Goal: Information Seeking & Learning: Learn about a topic

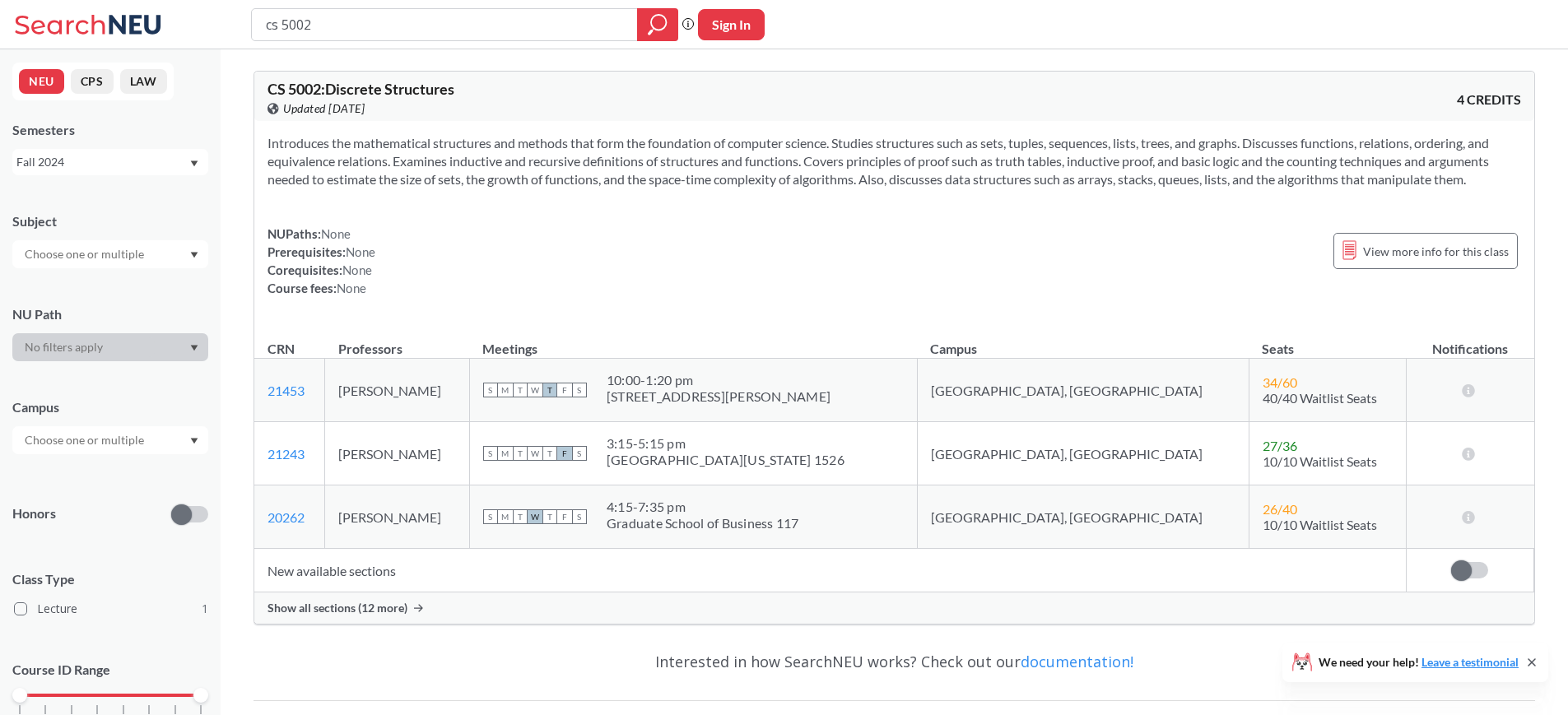
click at [176, 161] on div "Fall 2024" at bounding box center [102, 162] width 172 height 18
click at [104, 192] on div "Fall 2025" at bounding box center [114, 198] width 186 height 18
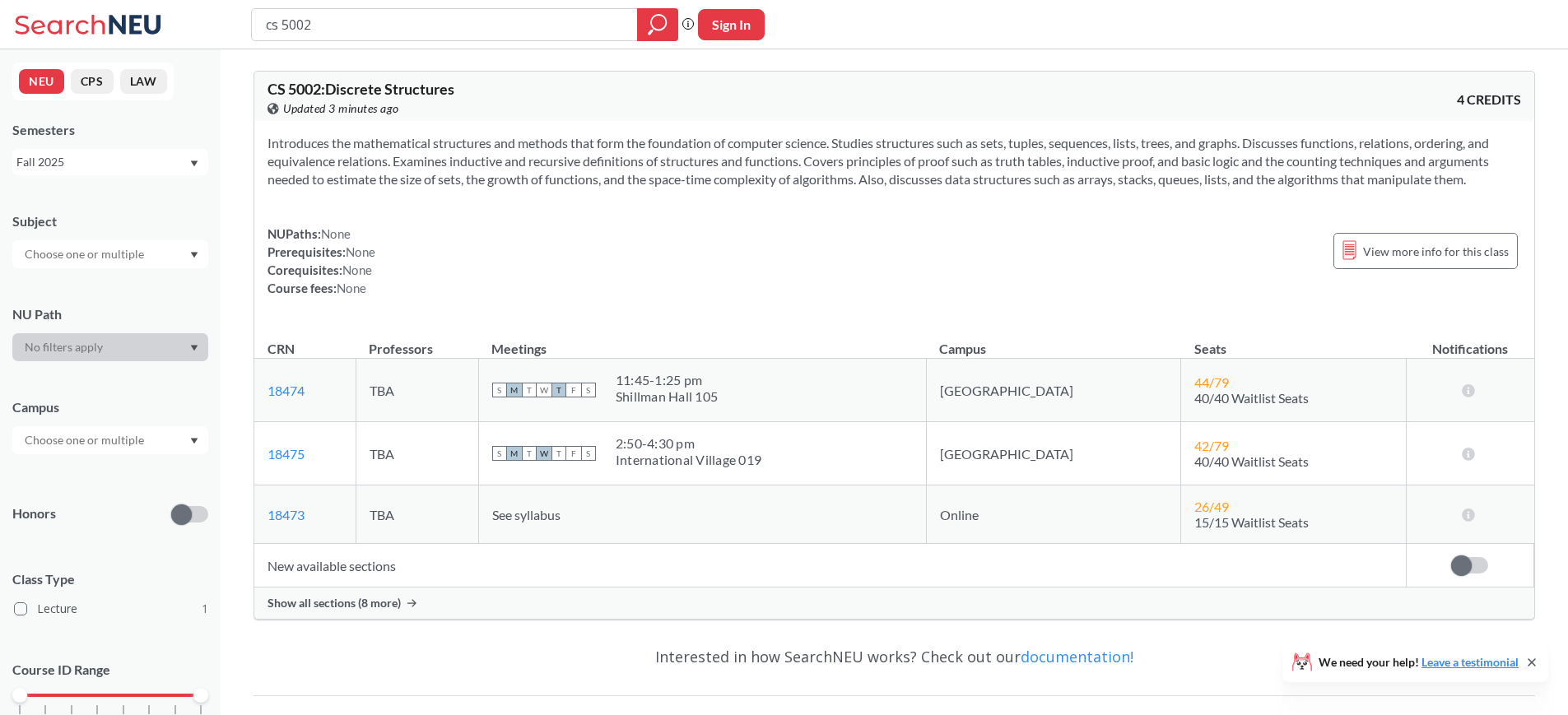
click at [127, 257] on input "text" at bounding box center [85, 255] width 139 height 20
click at [78, 280] on div "CS ( 1 )" at bounding box center [114, 283] width 186 height 18
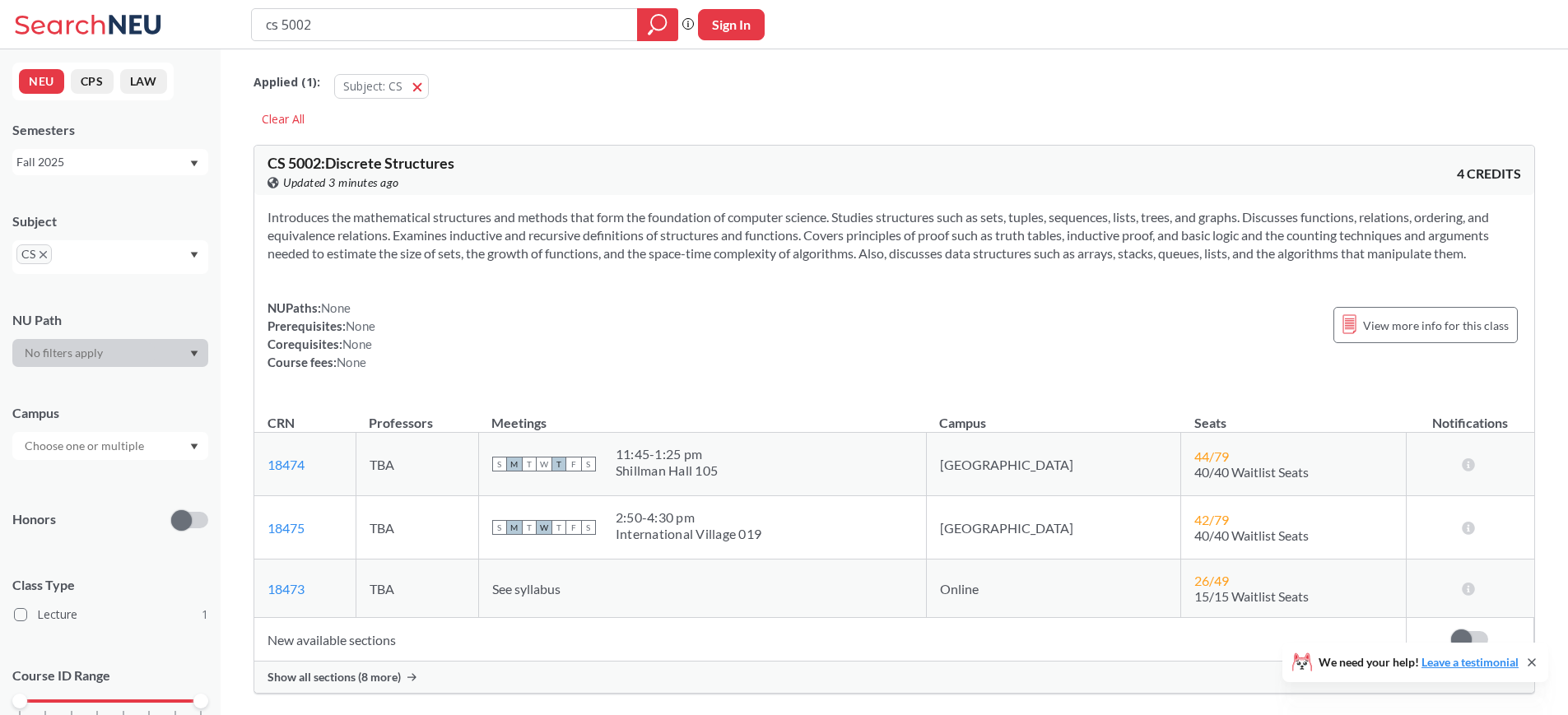
drag, startPoint x: 343, startPoint y: 34, endPoint x: 205, endPoint y: 26, distance: 138.2
click at [205, 26] on div "cs 5002 Phrase search guarantees the exact search appears in the results. Ex. I…" at bounding box center [784, 24] width 1568 height 49
click at [187, 442] on div at bounding box center [111, 446] width 196 height 28
click at [119, 428] on div "Campus [GEOGRAPHIC_DATA], [US_STATE] ( 1 )" at bounding box center [111, 424] width 196 height 72
click at [663, 31] on icon "magnifying glass" at bounding box center [658, 24] width 20 height 23
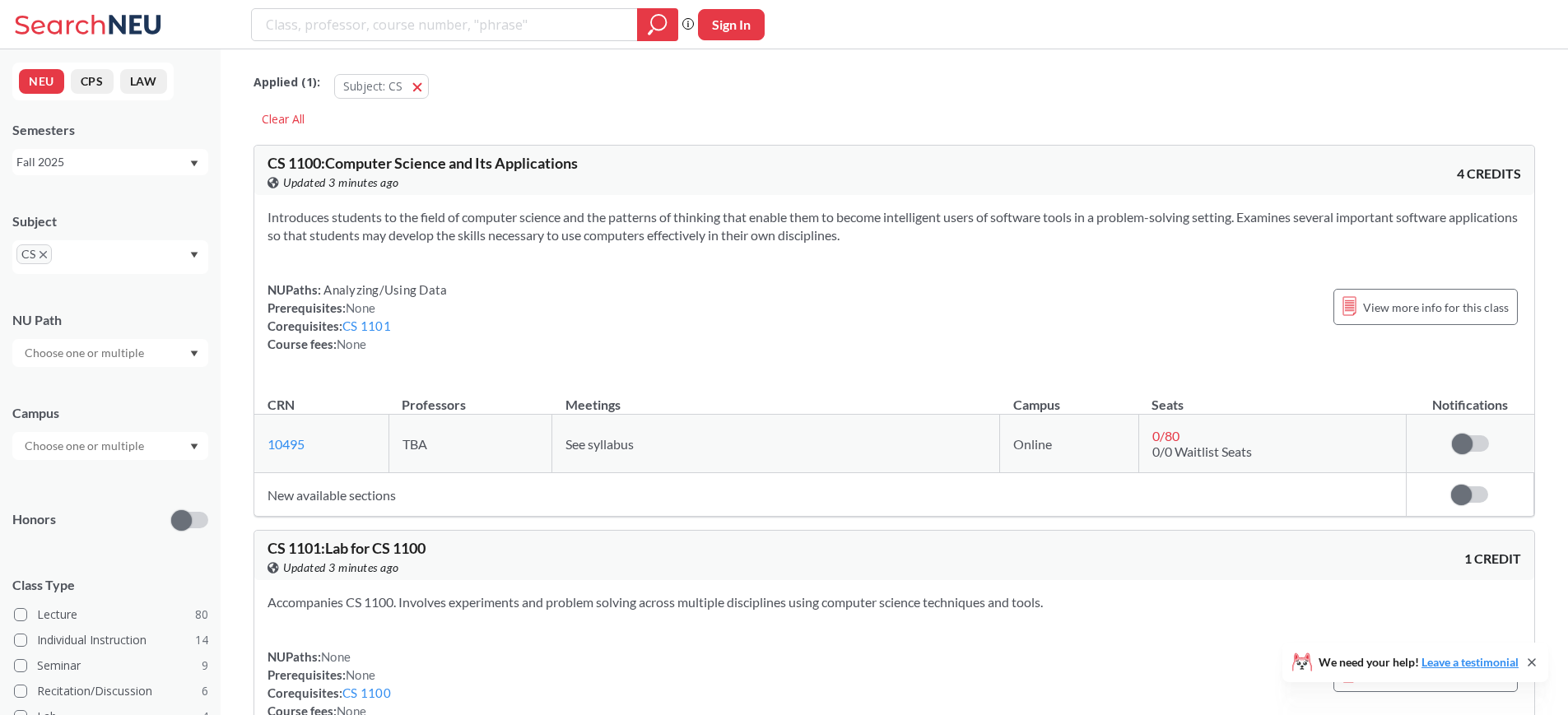
click at [167, 362] on div at bounding box center [111, 353] width 196 height 28
click at [169, 357] on div at bounding box center [111, 353] width 196 height 28
click at [139, 438] on input "text" at bounding box center [85, 446] width 139 height 20
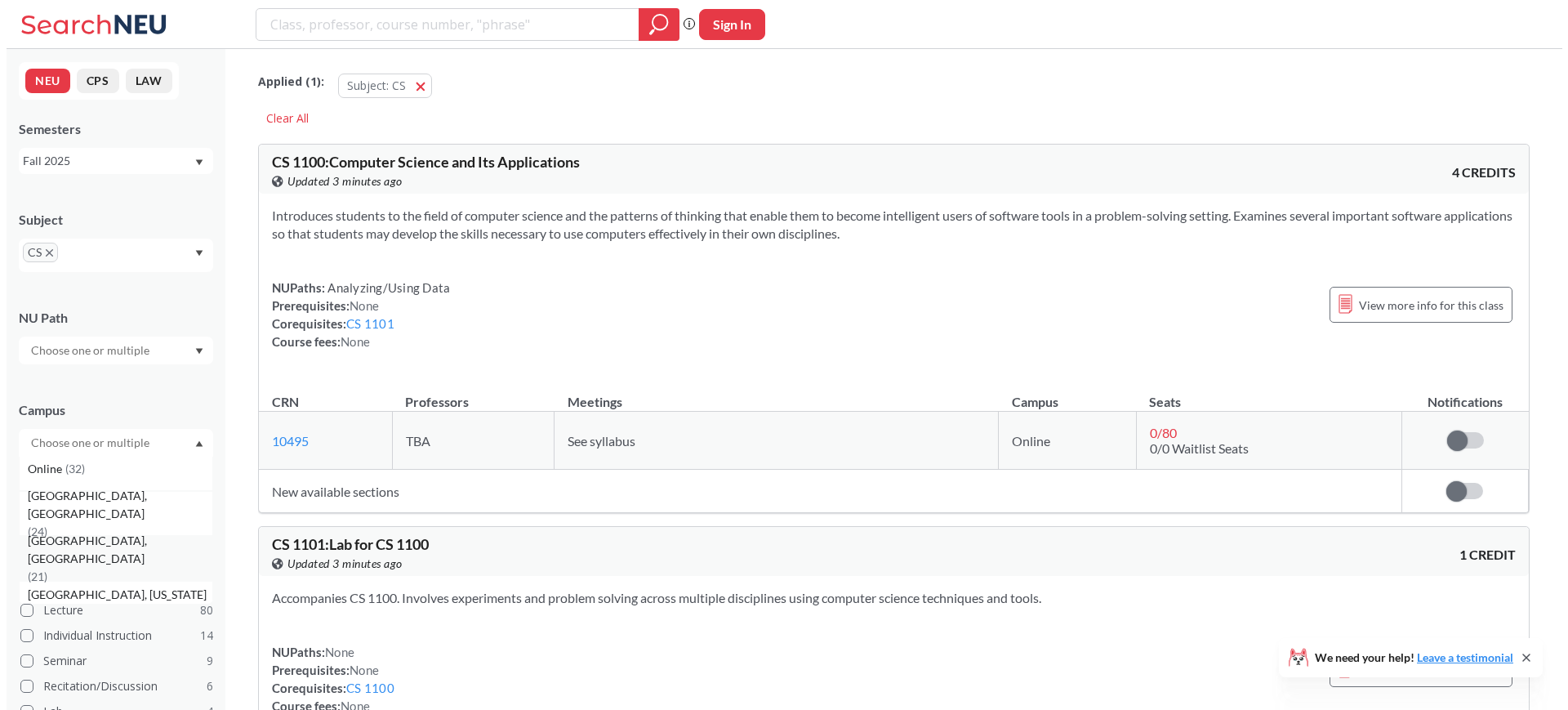
scroll to position [104, 0]
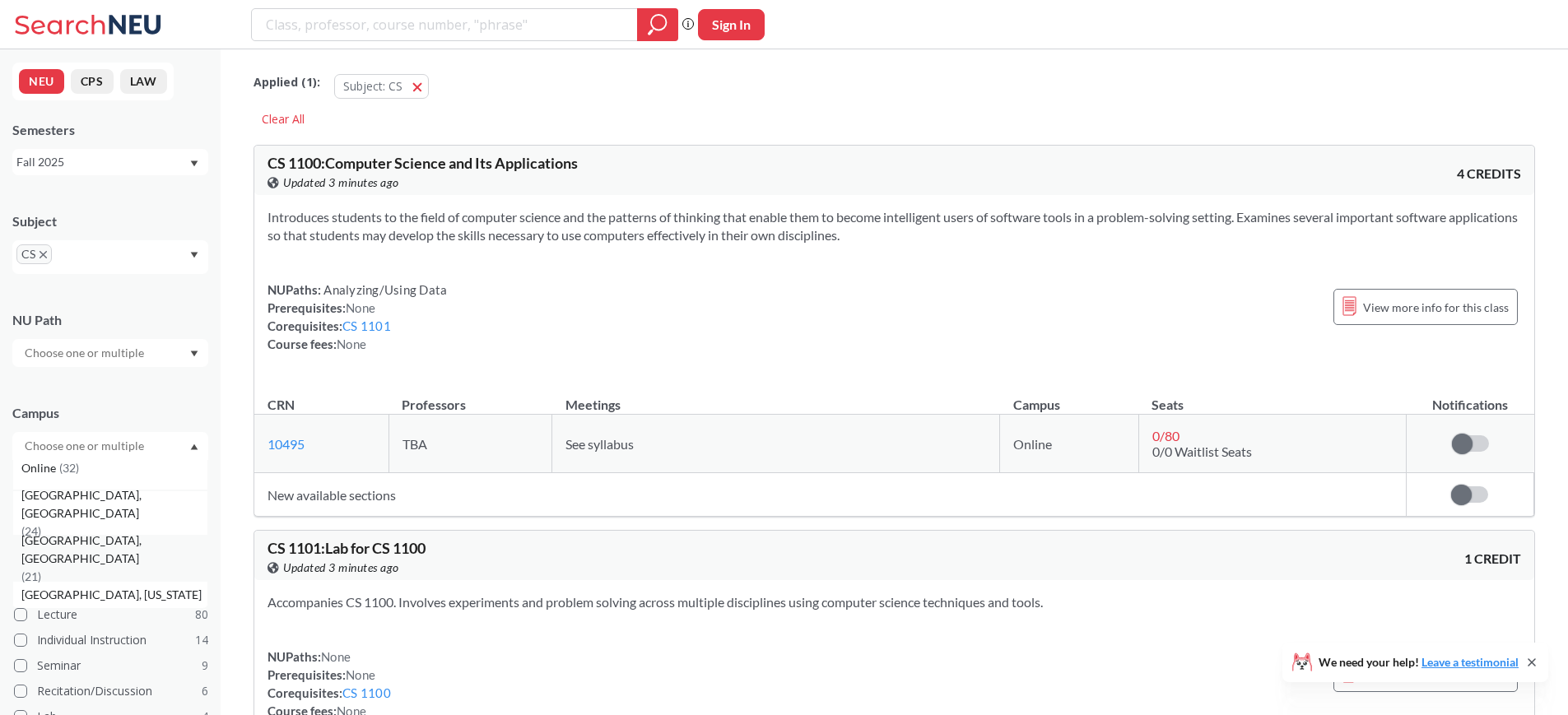
click at [130, 565] on div "[GEOGRAPHIC_DATA], [GEOGRAPHIC_DATA] ( 21 )" at bounding box center [114, 559] width 186 height 54
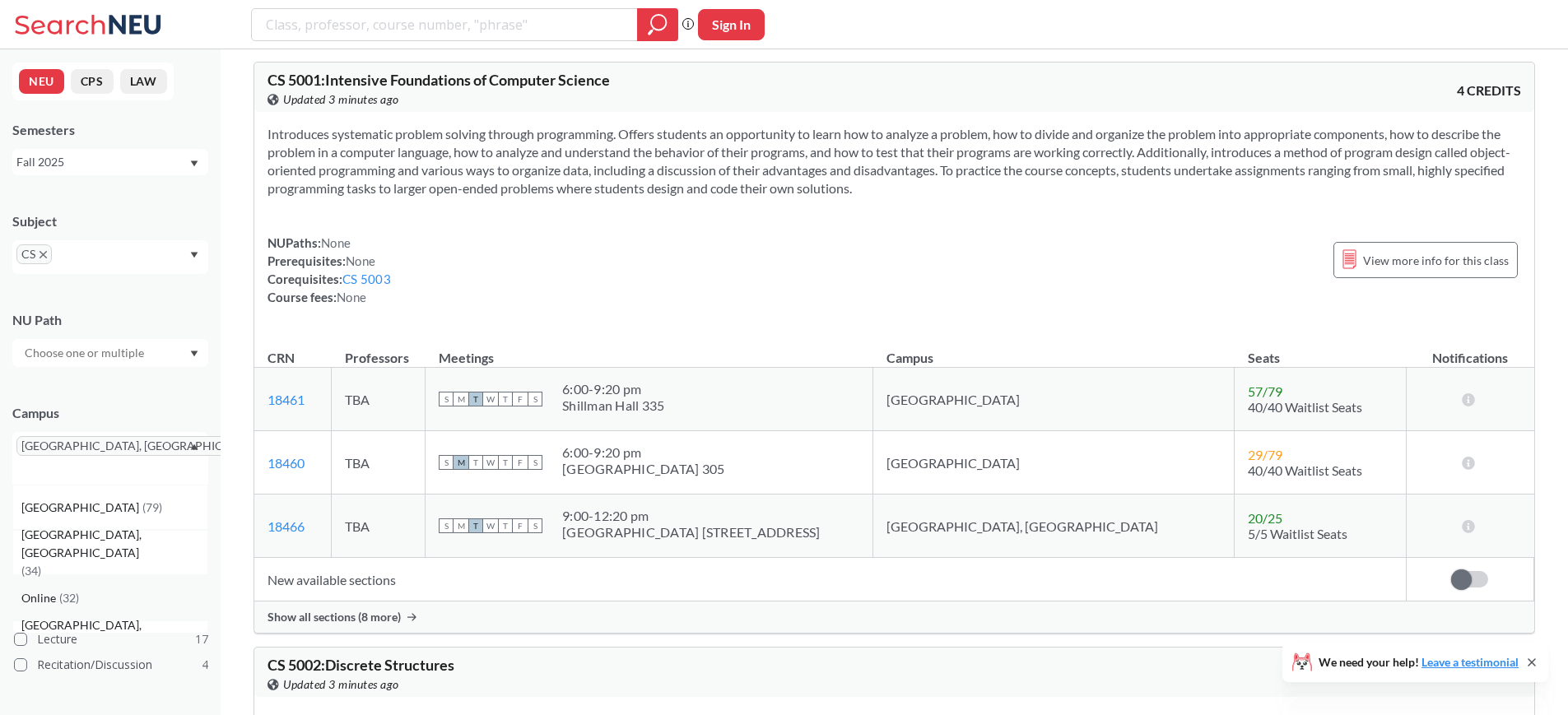
click at [111, 589] on div "Online ( 32 )" at bounding box center [114, 598] width 186 height 18
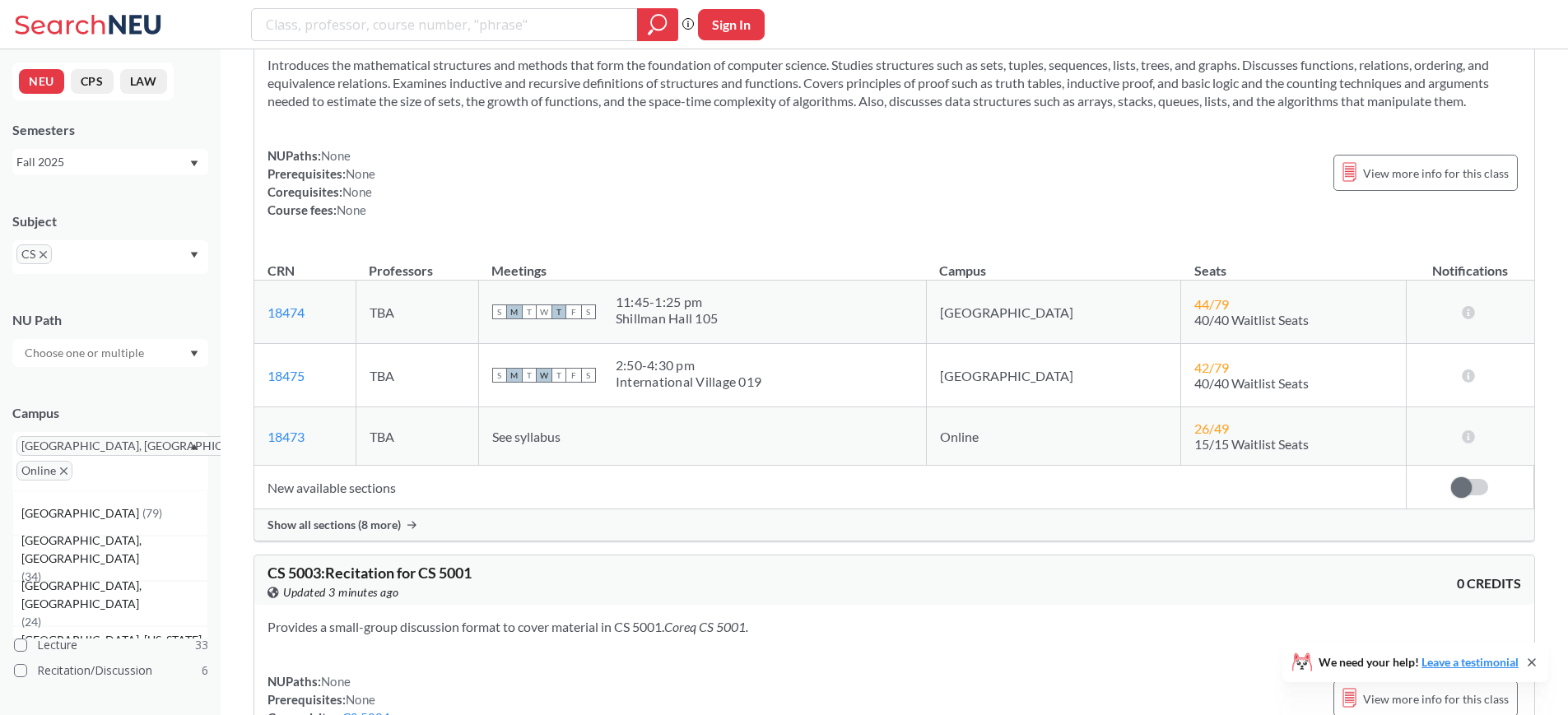
scroll to position [4895, 0]
click at [384, 517] on span "Show all sections (8 more)" at bounding box center [334, 521] width 133 height 14
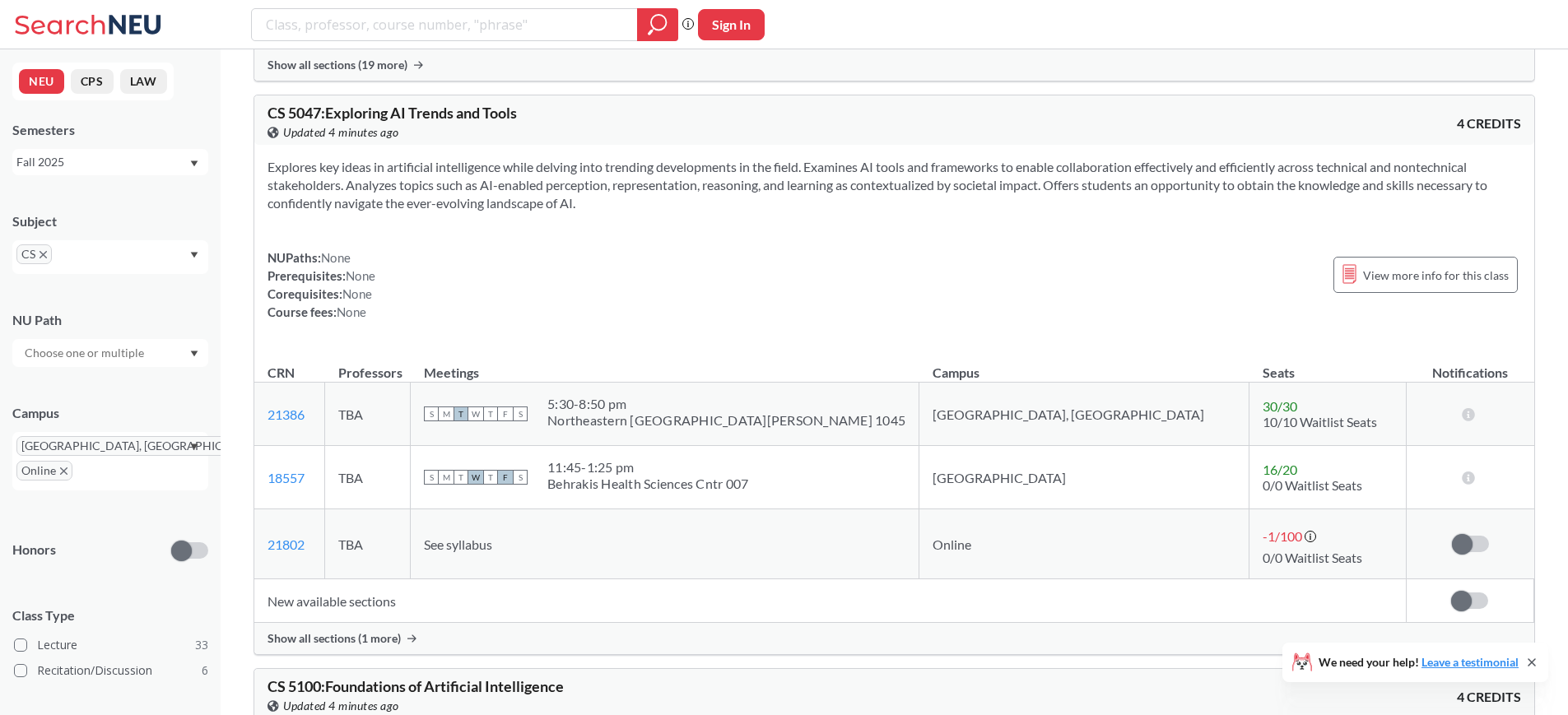
scroll to position [9684, 0]
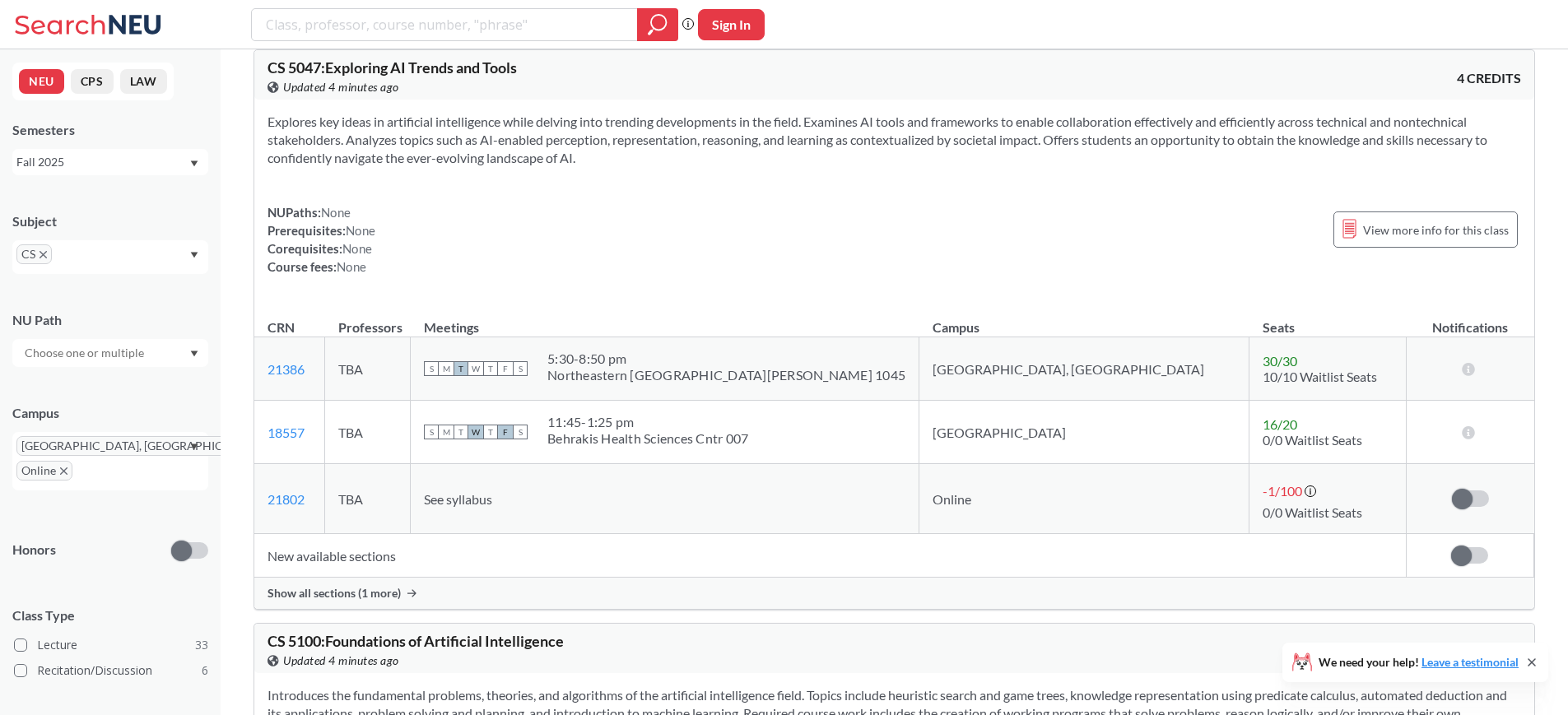
click at [384, 595] on span "Show all sections (1 more)" at bounding box center [334, 593] width 133 height 14
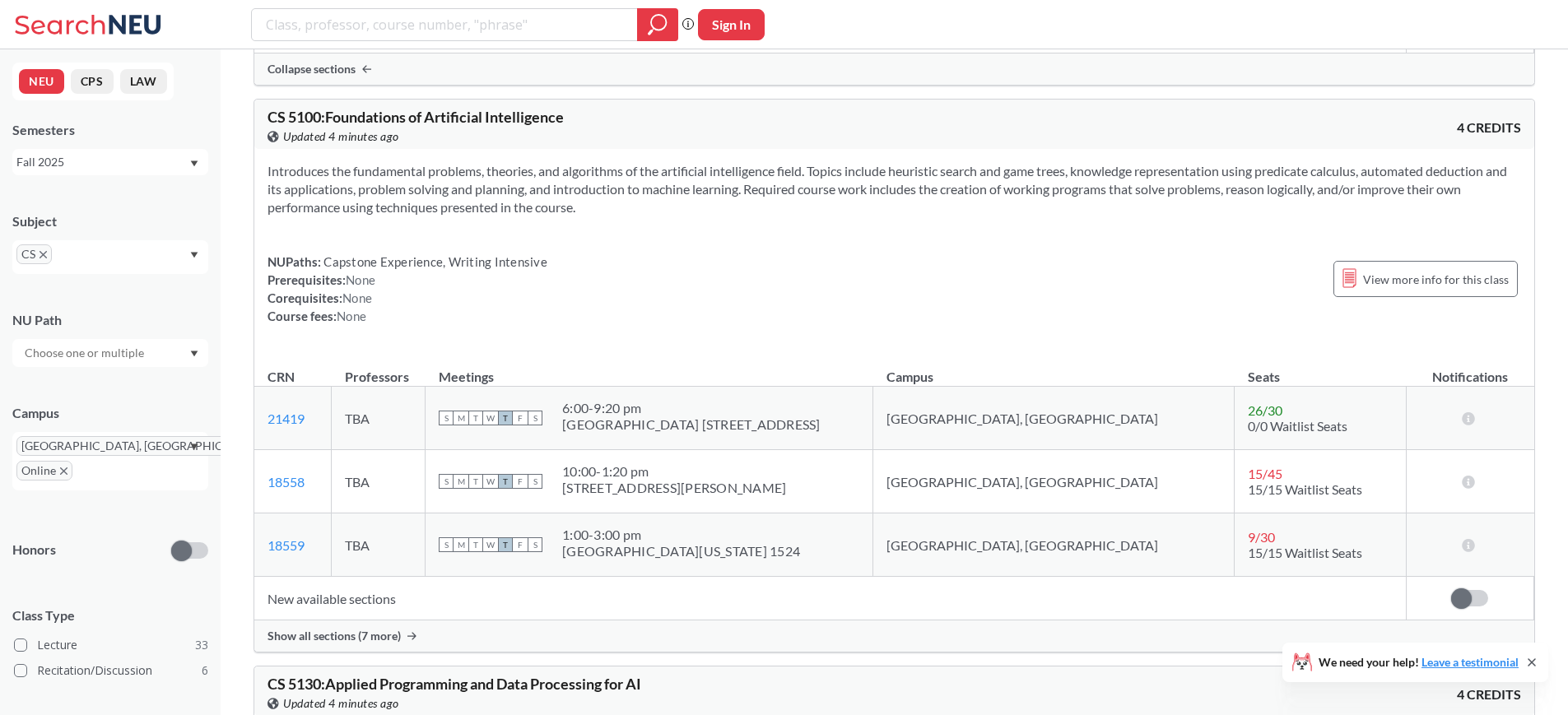
click at [63, 474] on icon "X to remove pill" at bounding box center [63, 471] width 7 height 7
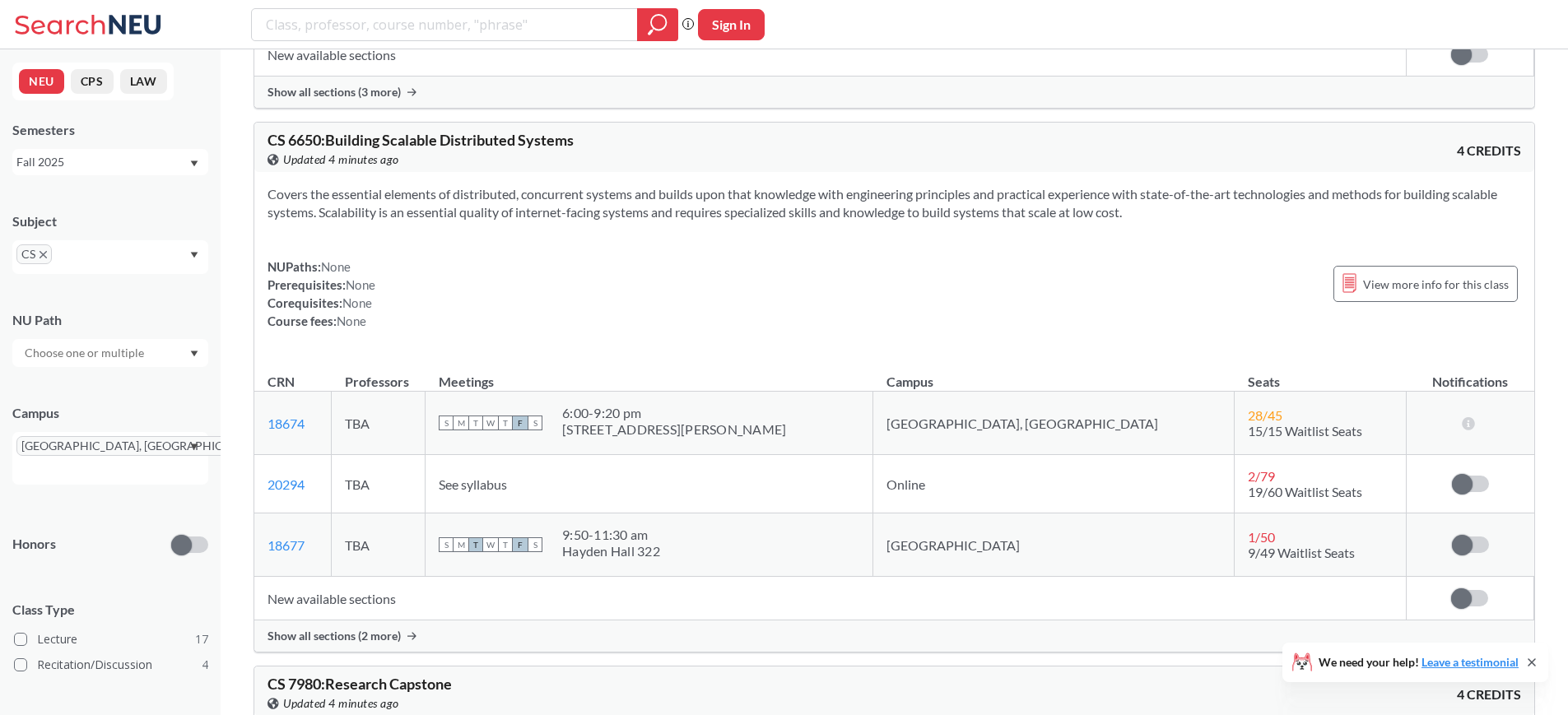
scroll to position [11191, 0]
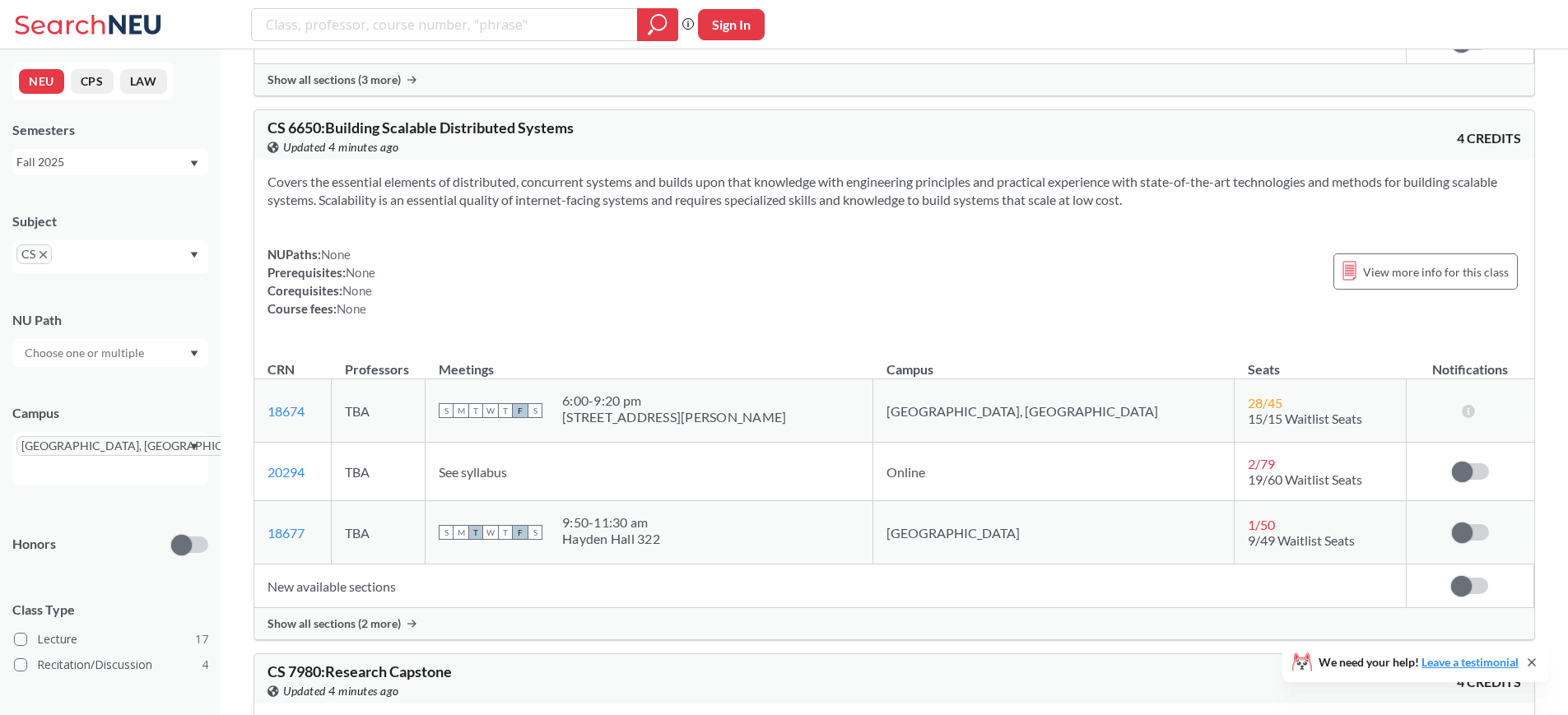
click at [416, 616] on div "Show all sections (2 more)" at bounding box center [895, 623] width 1280 height 32
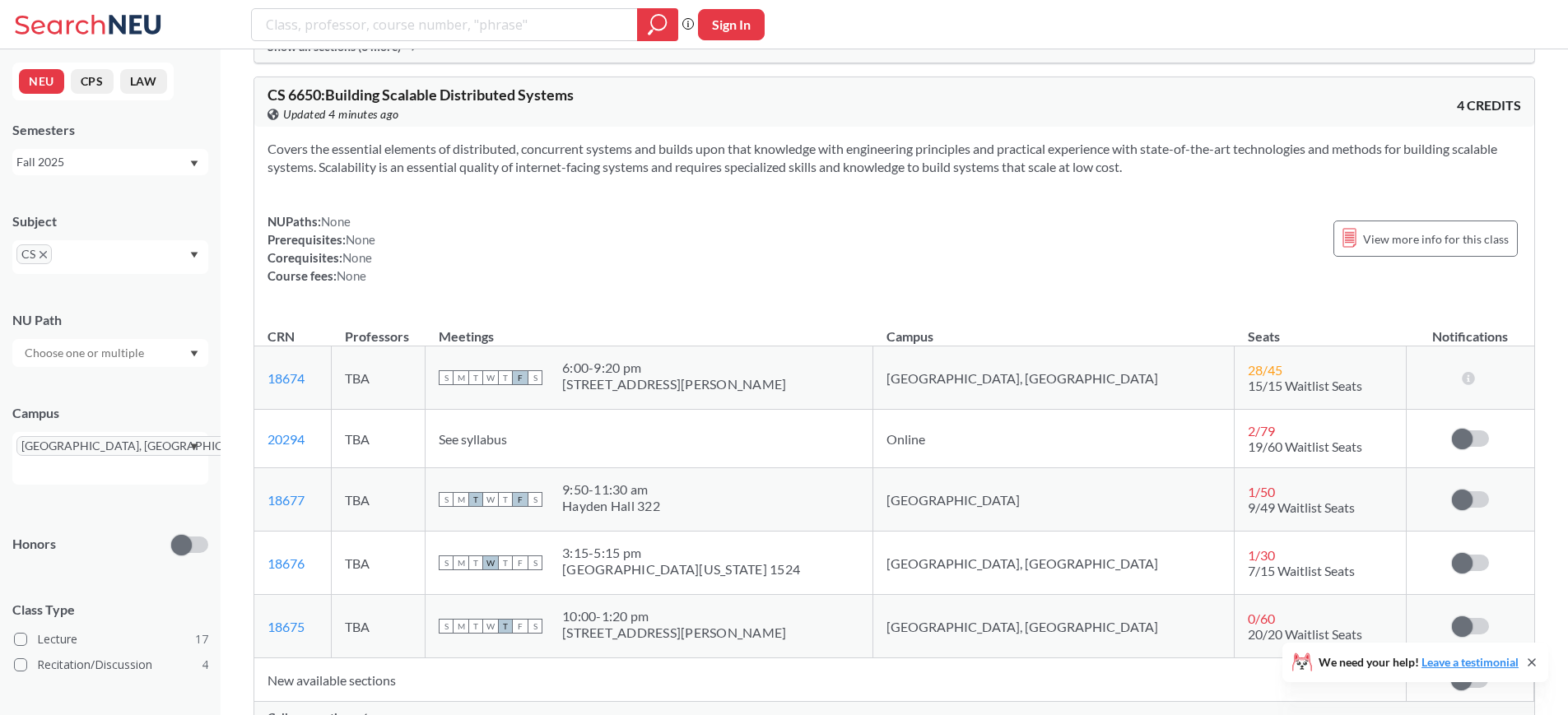
scroll to position [11223, 0]
drag, startPoint x: 758, startPoint y: 581, endPoint x: 637, endPoint y: 562, distance: 122.5
click at [637, 562] on td "S M T W T F S 3:15 - 5:15 pm [GEOGRAPHIC_DATA][US_STATE] 1524" at bounding box center [649, 564] width 448 height 63
click at [637, 562] on div "[GEOGRAPHIC_DATA][US_STATE] 1524" at bounding box center [681, 570] width 237 height 16
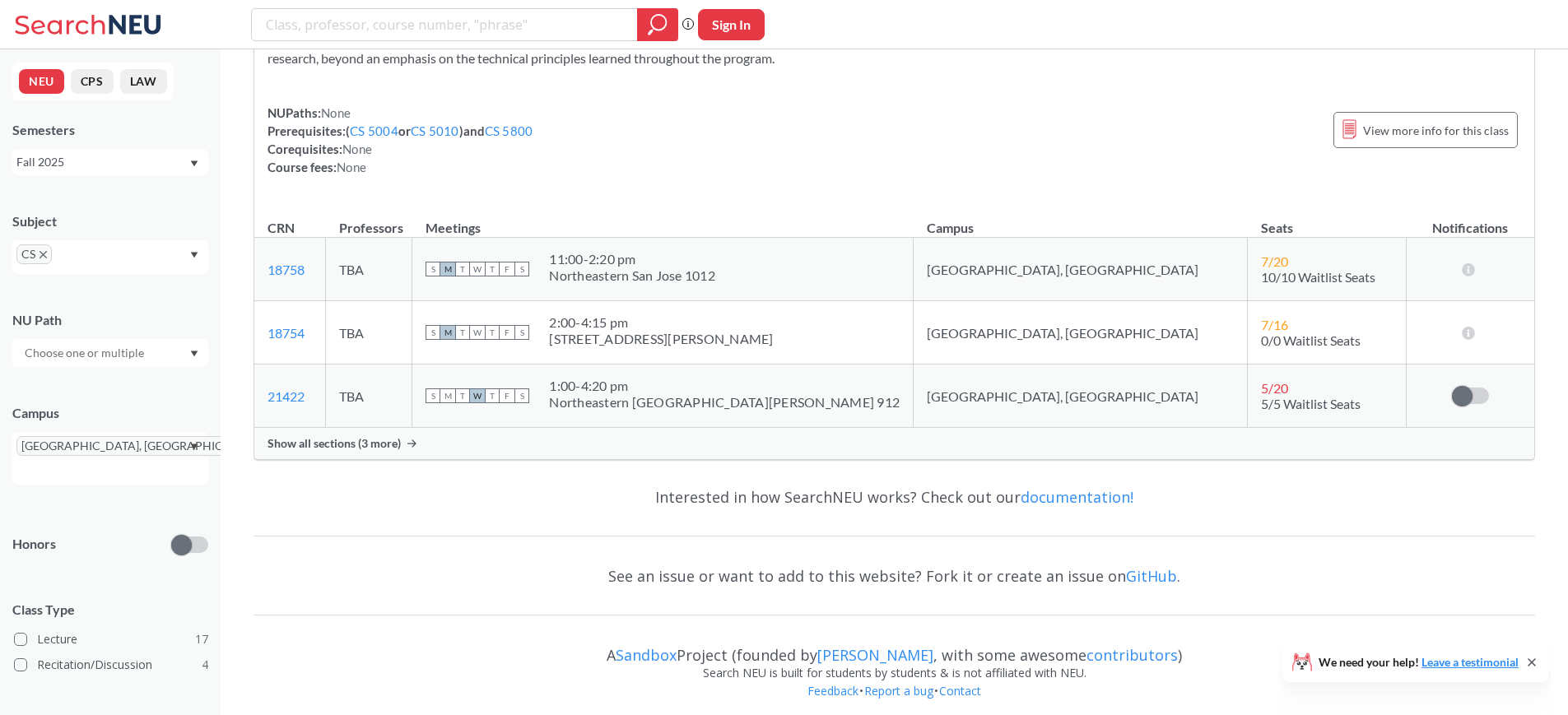
scroll to position [12013, 0]
